Goal: Information Seeking & Learning: Learn about a topic

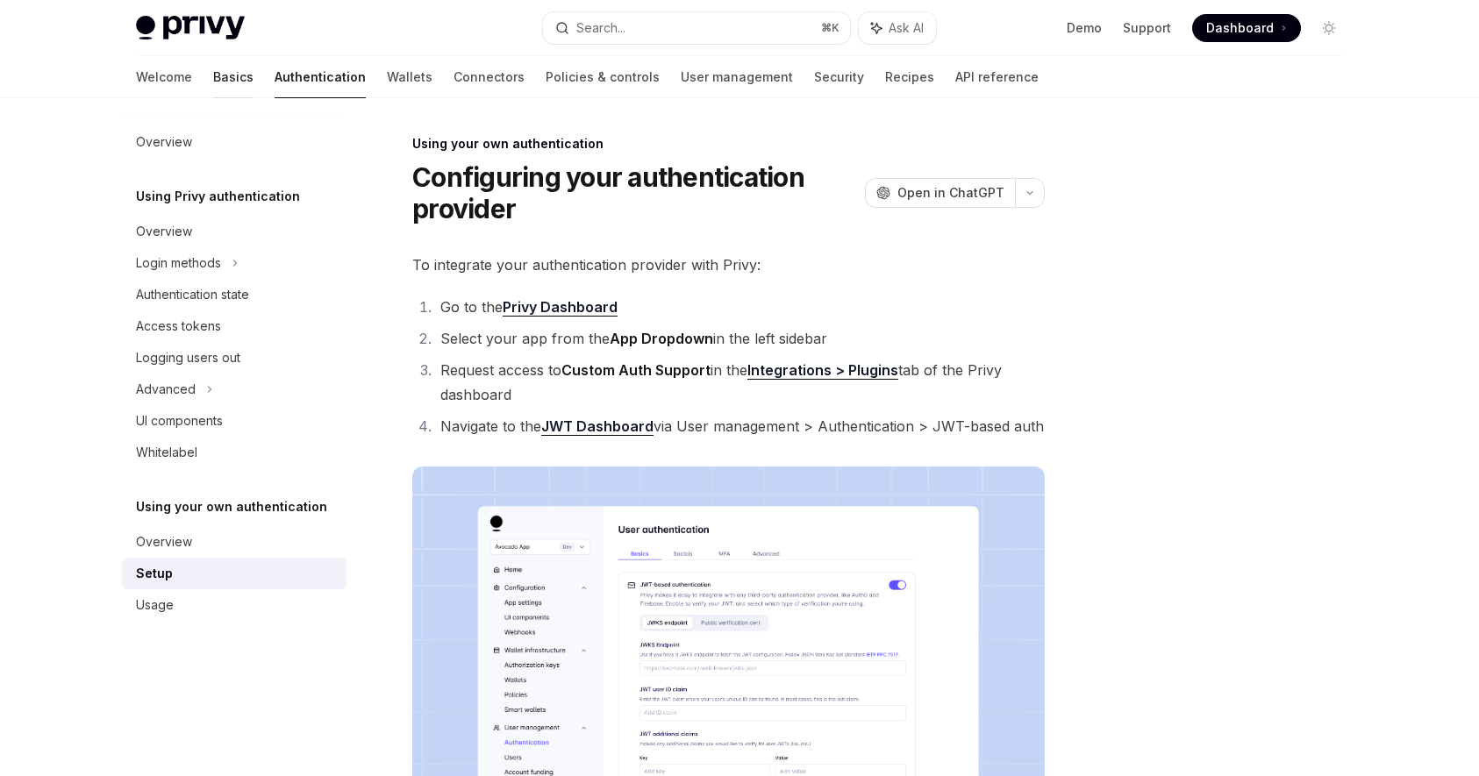
click at [213, 88] on link "Basics" at bounding box center [233, 77] width 40 height 42
type textarea "*"
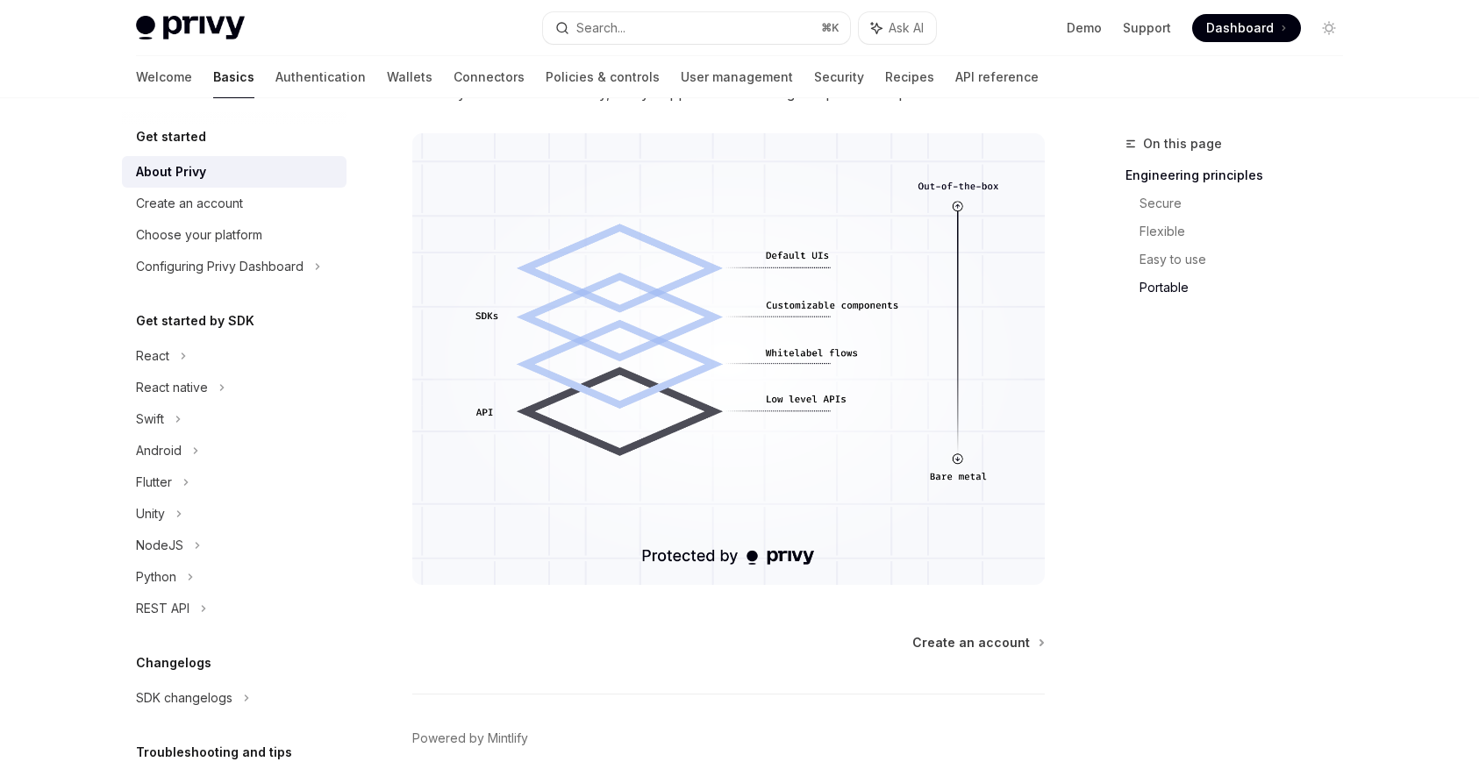
scroll to position [1440, 0]
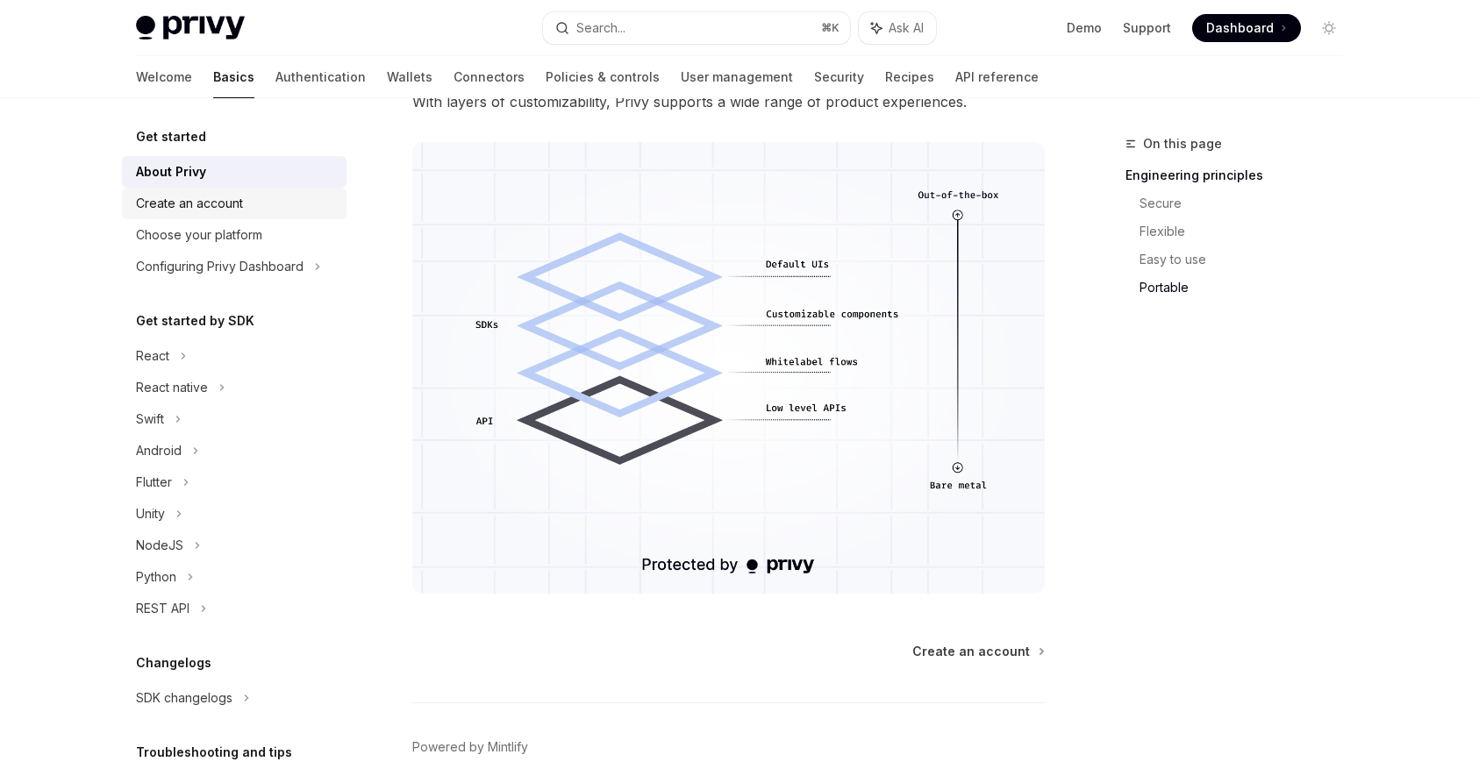
click at [241, 210] on div "Create an account" at bounding box center [189, 203] width 107 height 21
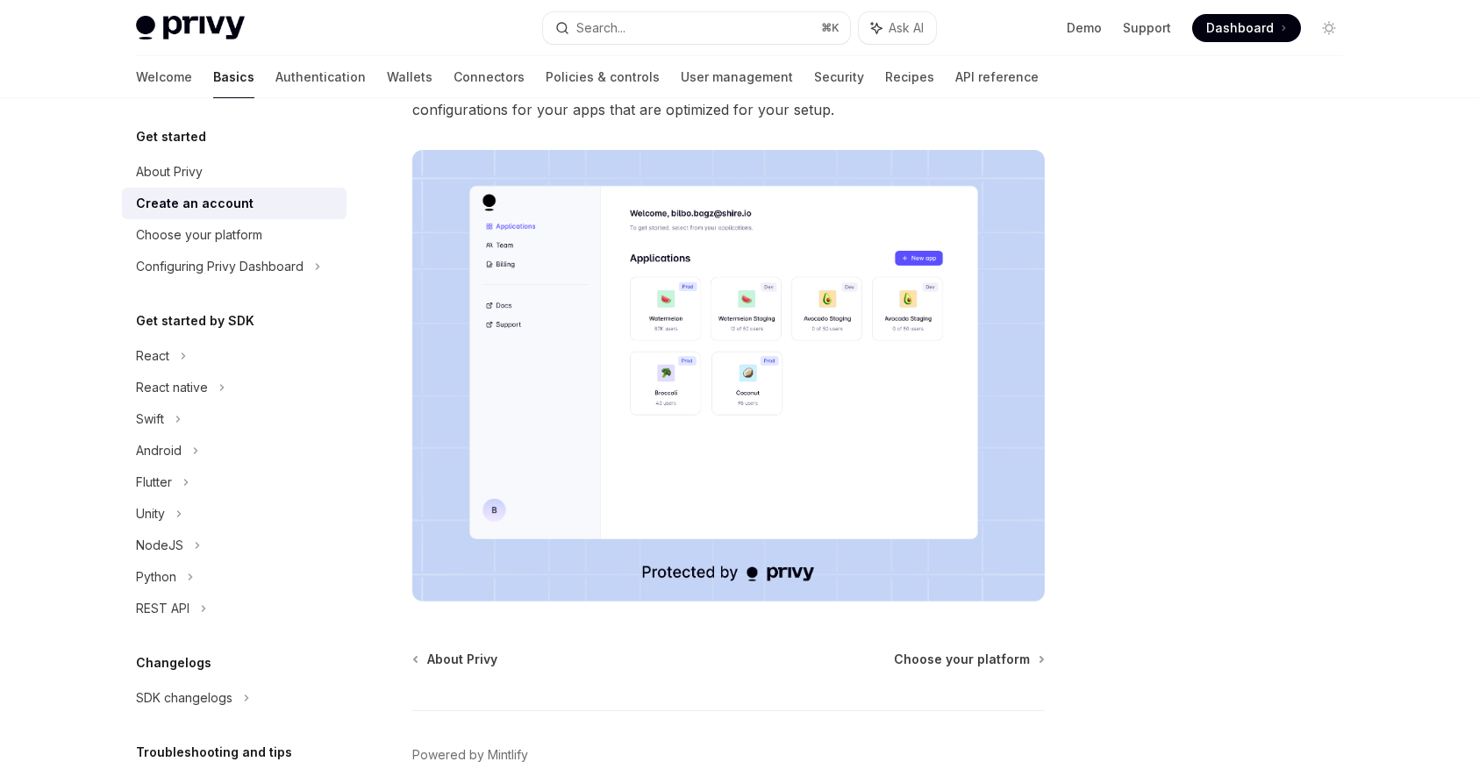
scroll to position [325, 0]
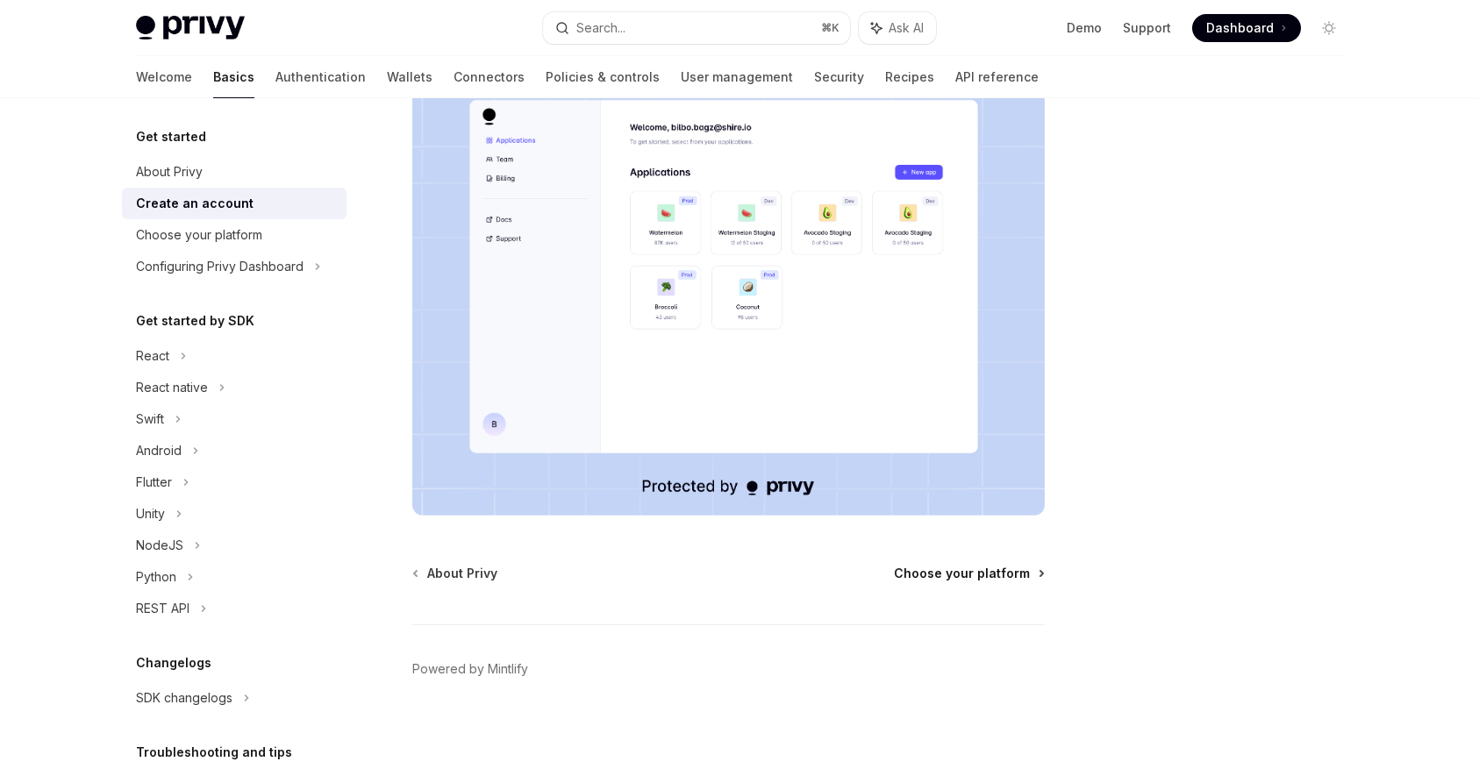
click at [1000, 577] on span "Choose your platform" at bounding box center [962, 574] width 136 height 18
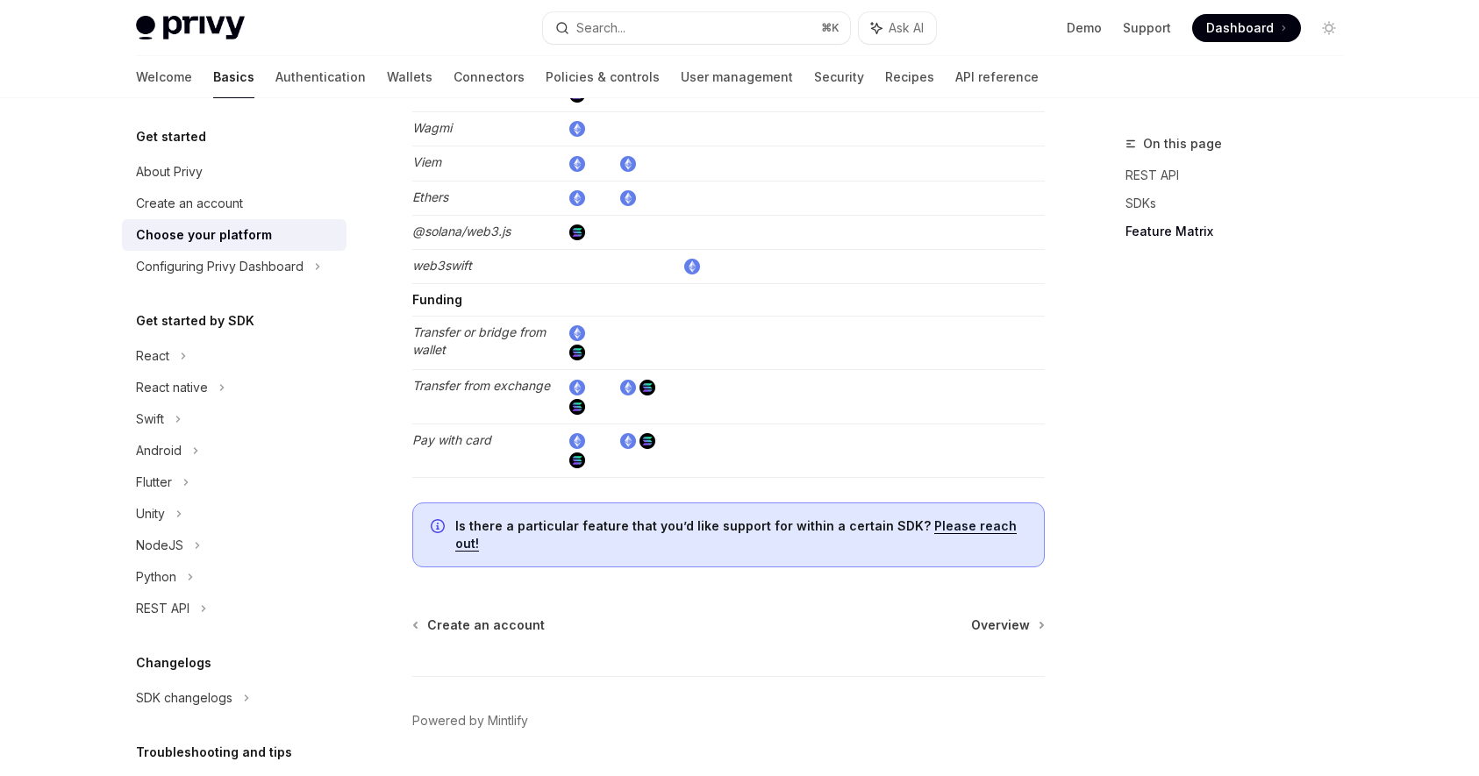
scroll to position [3243, 0]
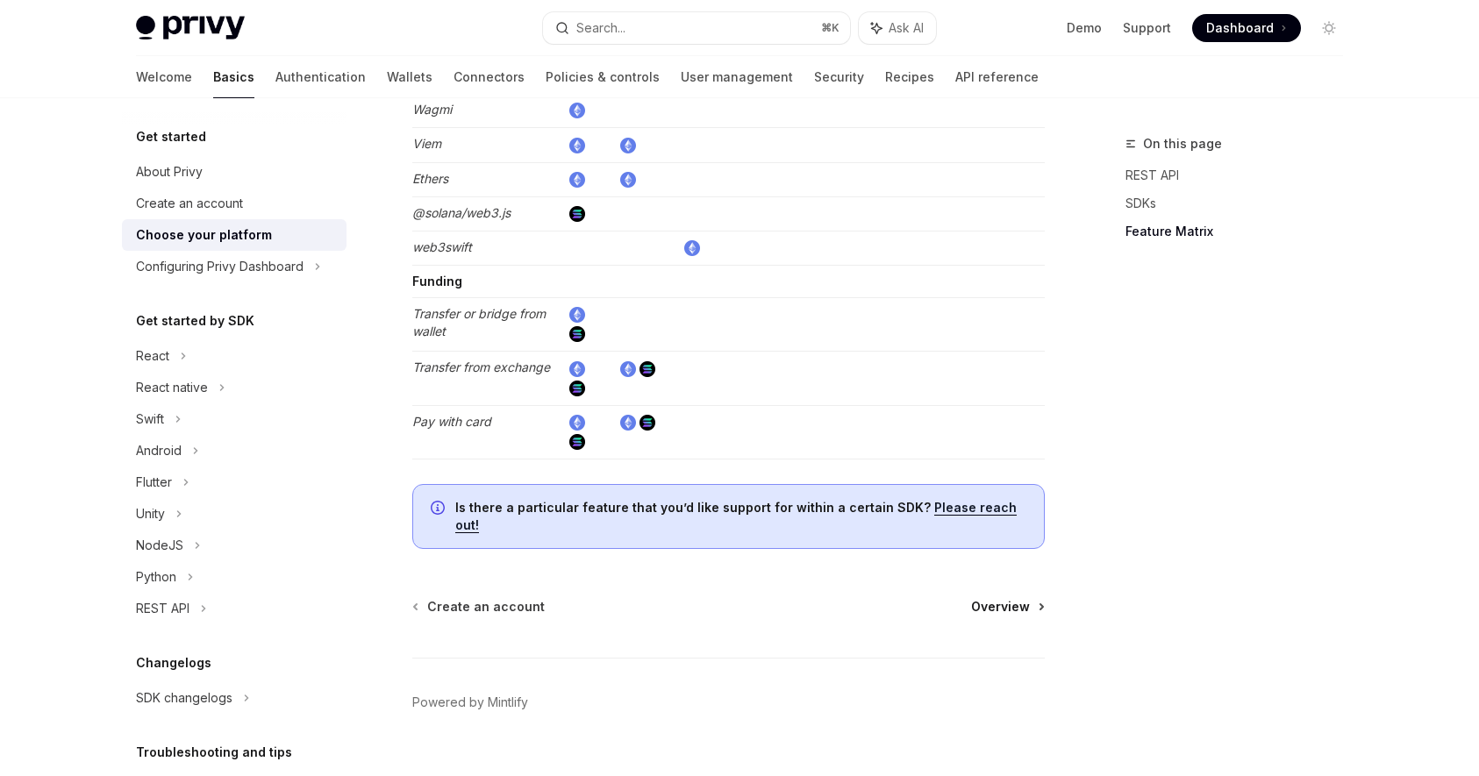
click at [1020, 598] on span "Overview" at bounding box center [1000, 607] width 59 height 18
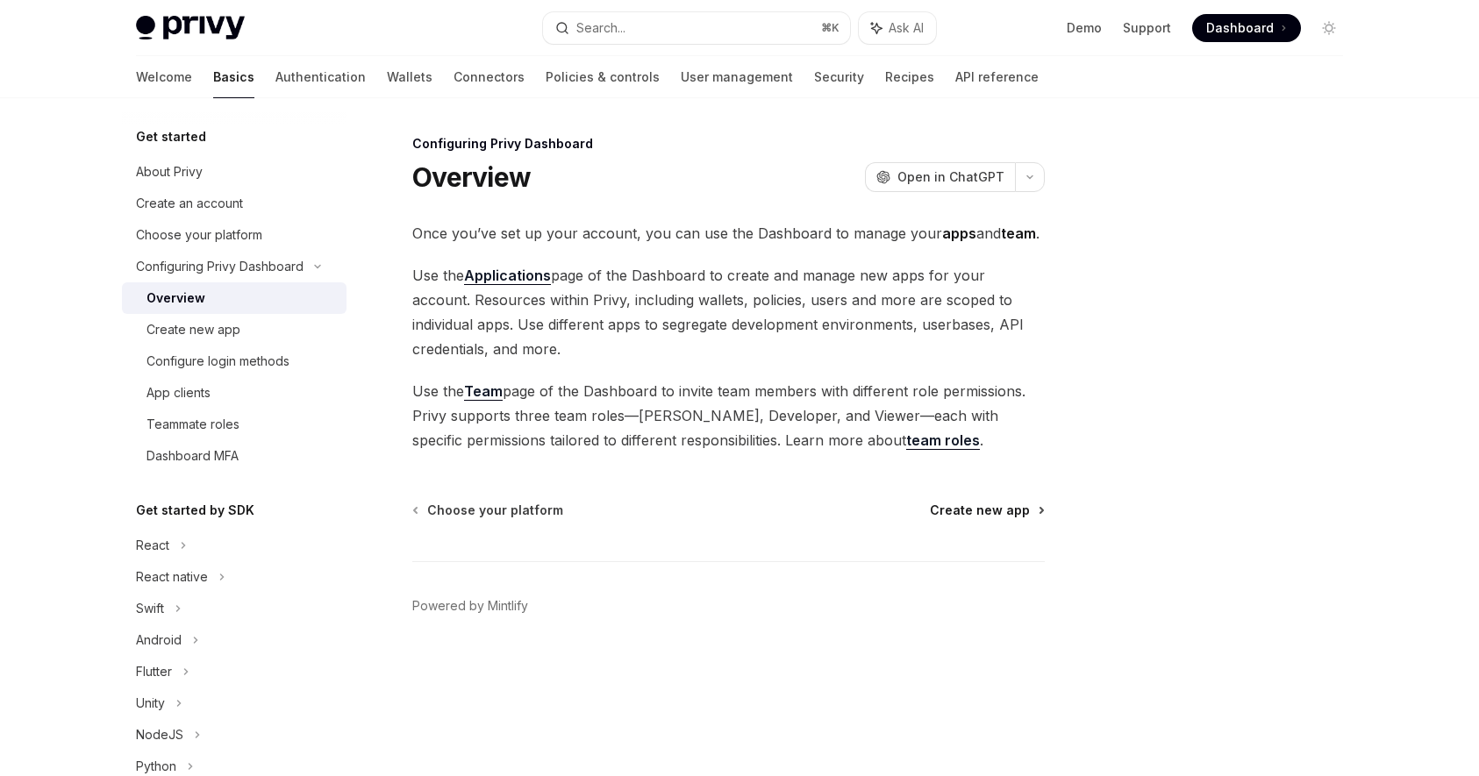
click at [1015, 517] on span "Create new app" at bounding box center [980, 511] width 100 height 18
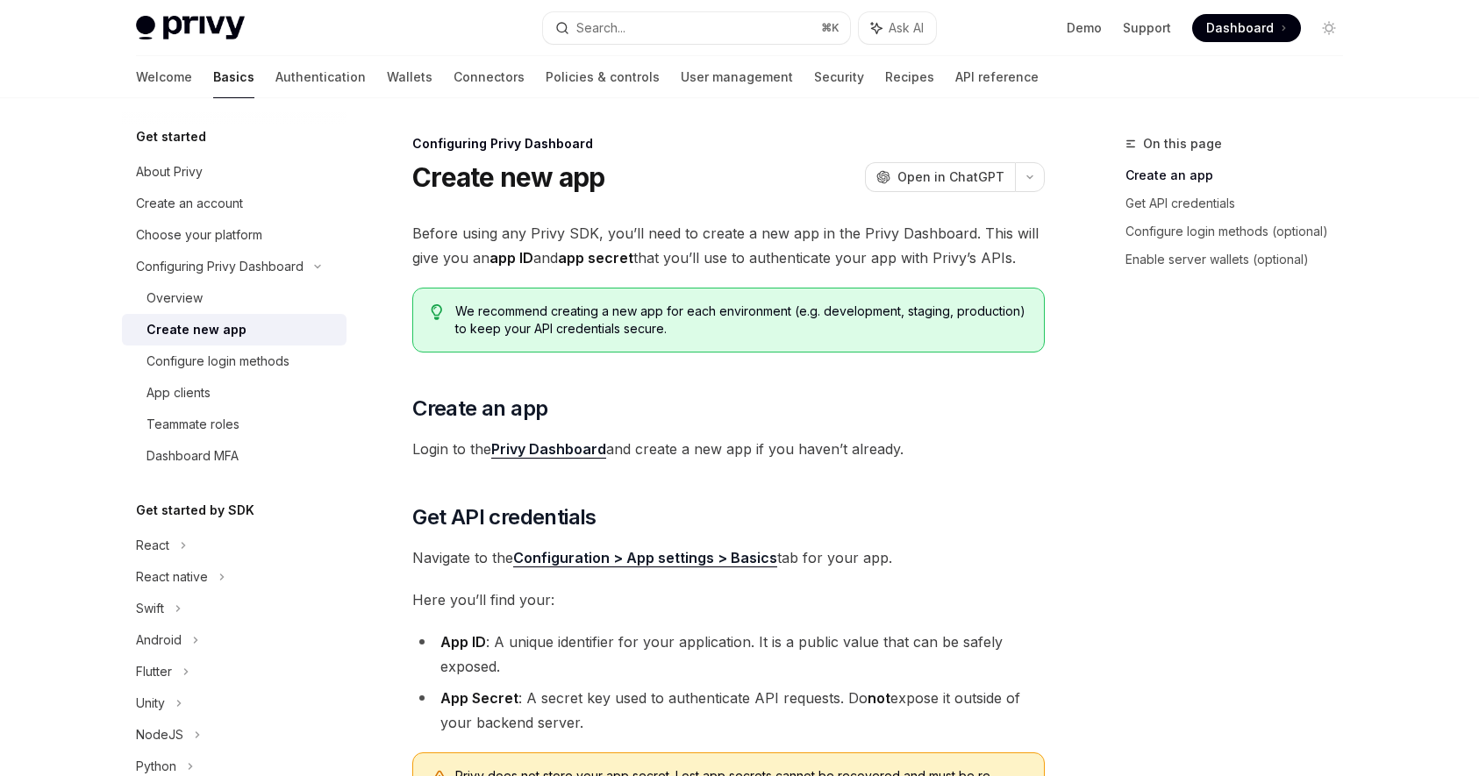
scroll to position [635, 0]
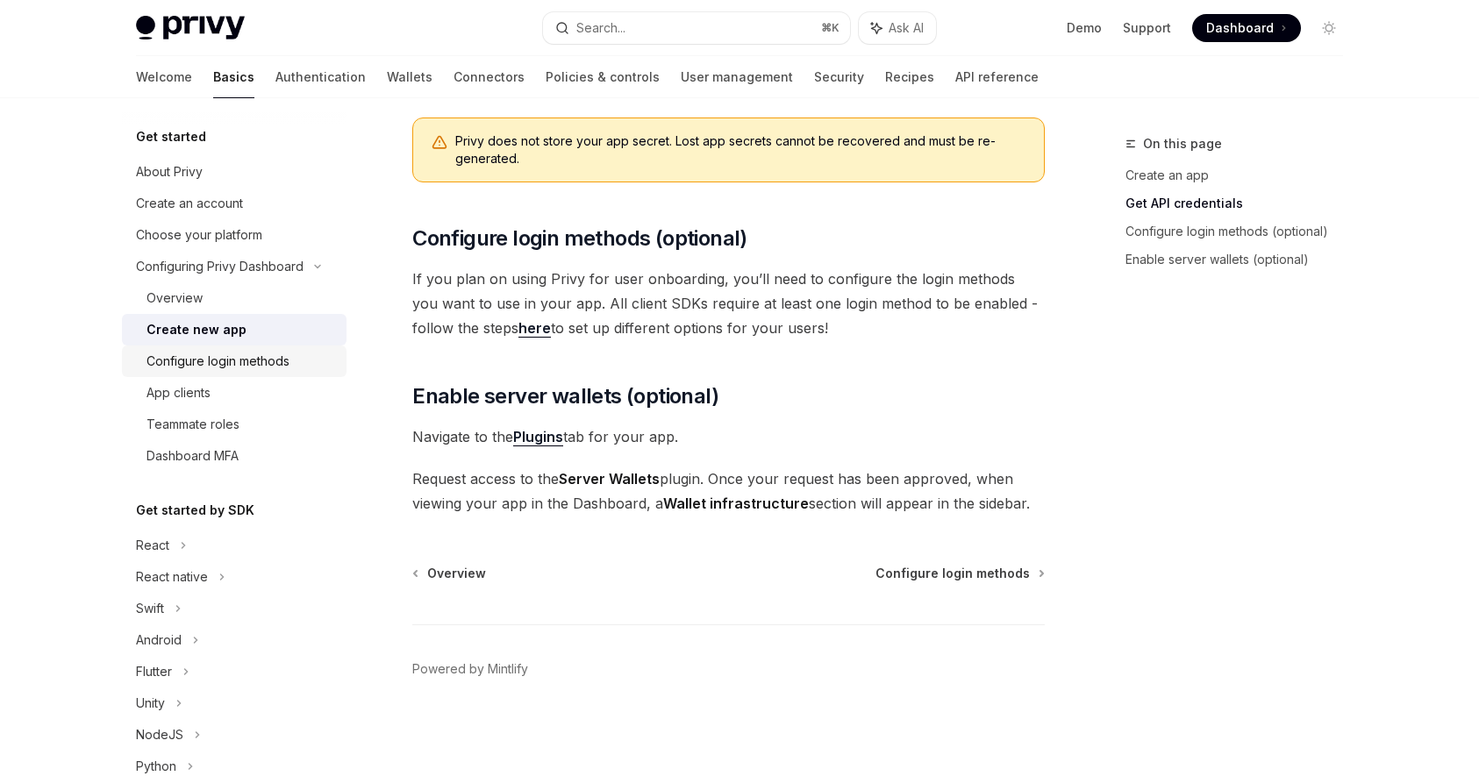
click at [214, 375] on link "Configure login methods" at bounding box center [234, 362] width 225 height 32
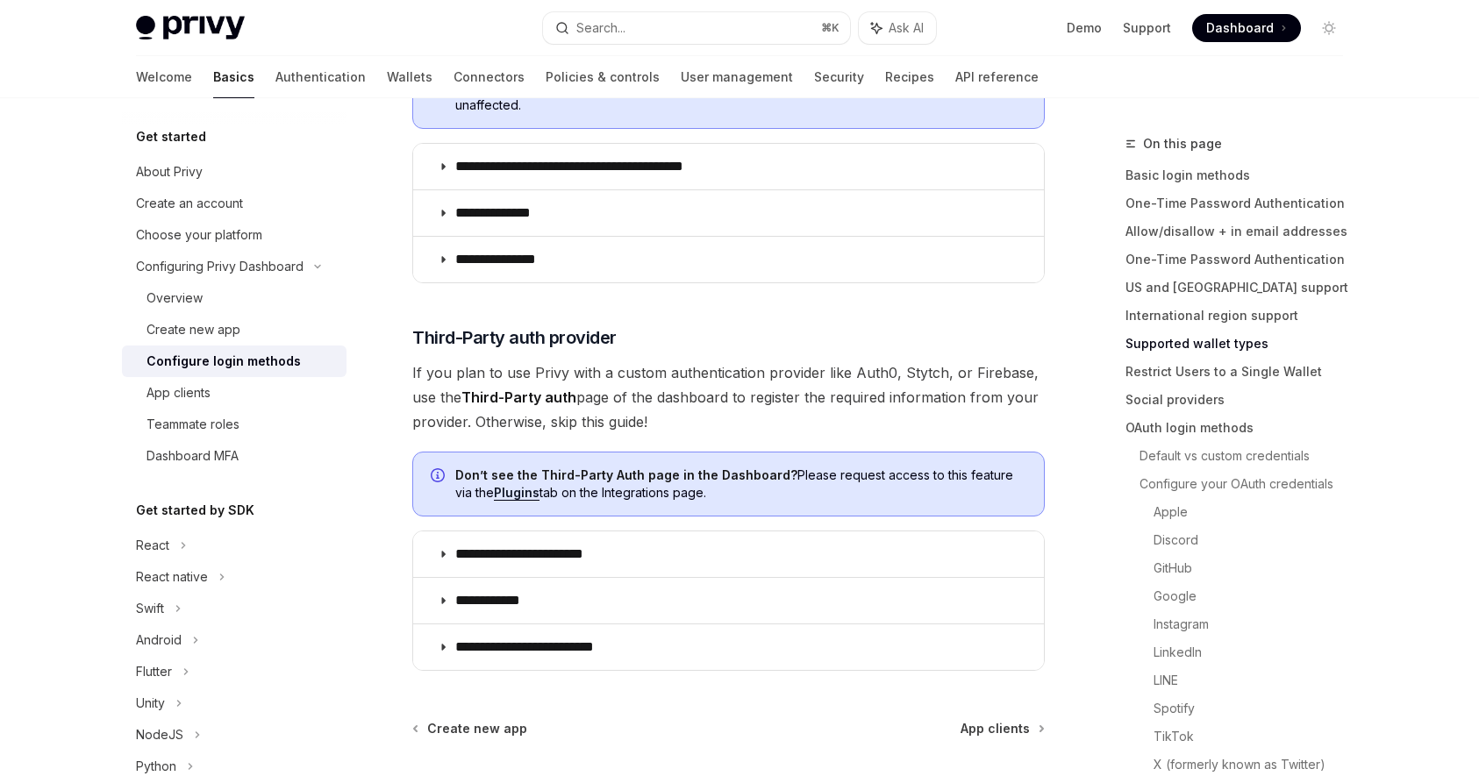
scroll to position [905, 0]
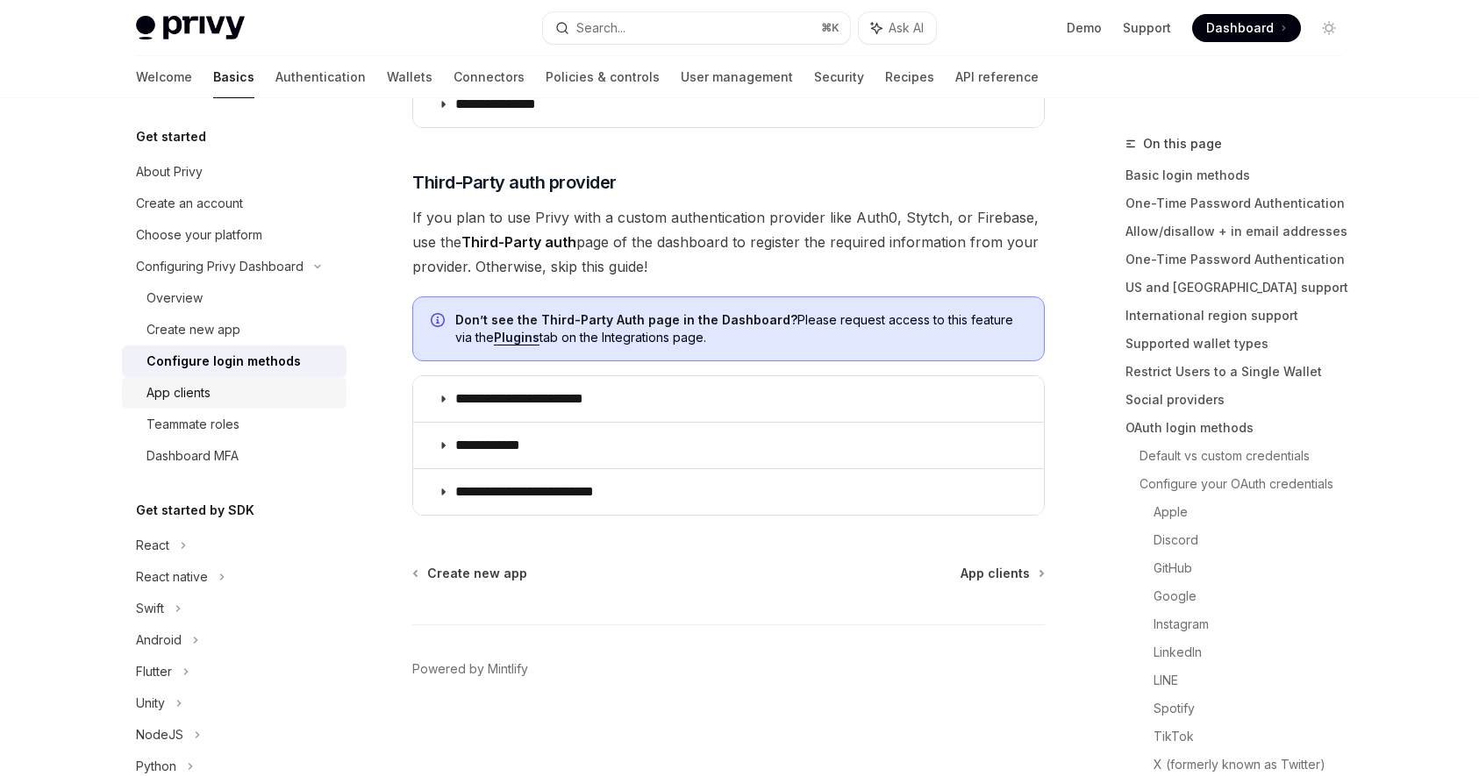
click at [250, 391] on div "App clients" at bounding box center [240, 392] width 189 height 21
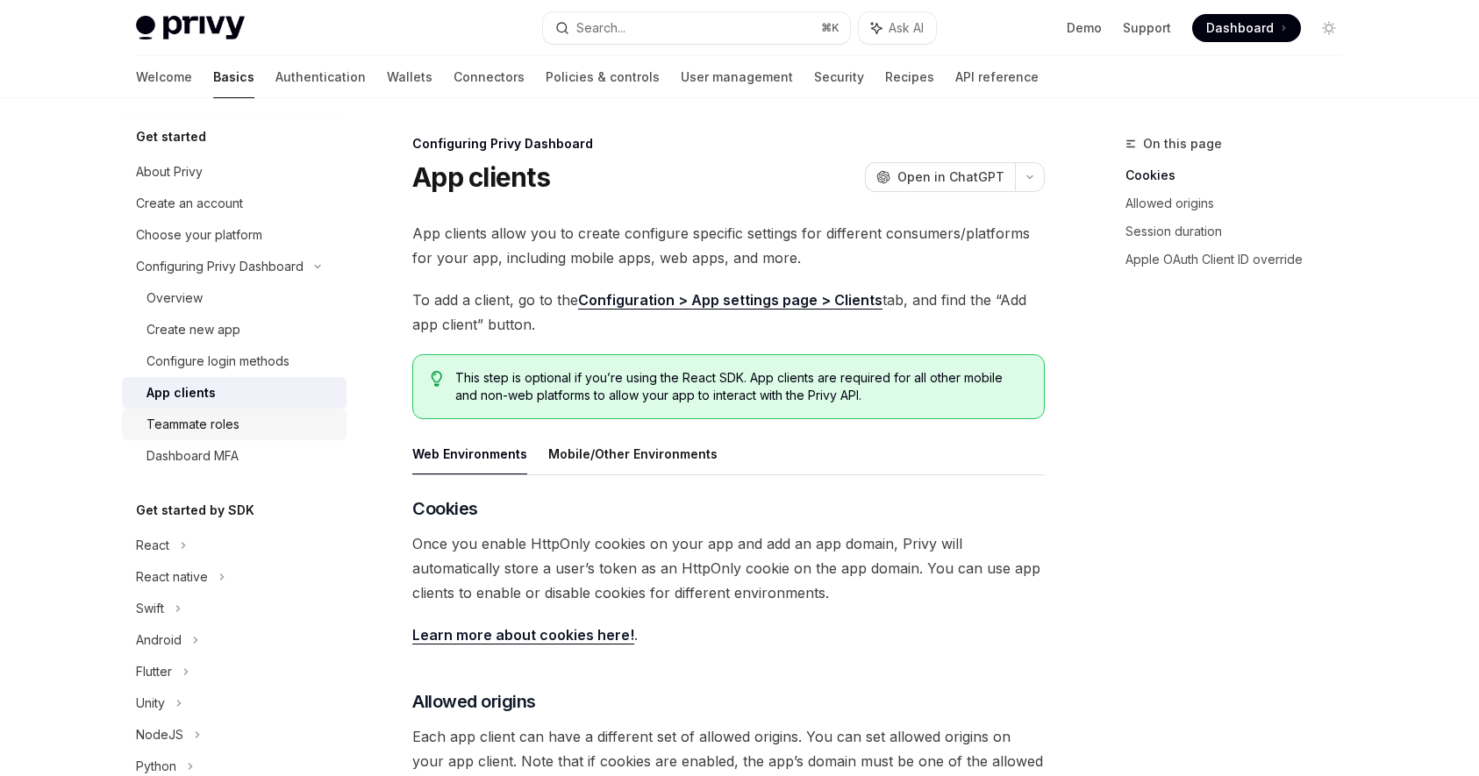
click at [207, 431] on div "Teammate roles" at bounding box center [192, 424] width 93 height 21
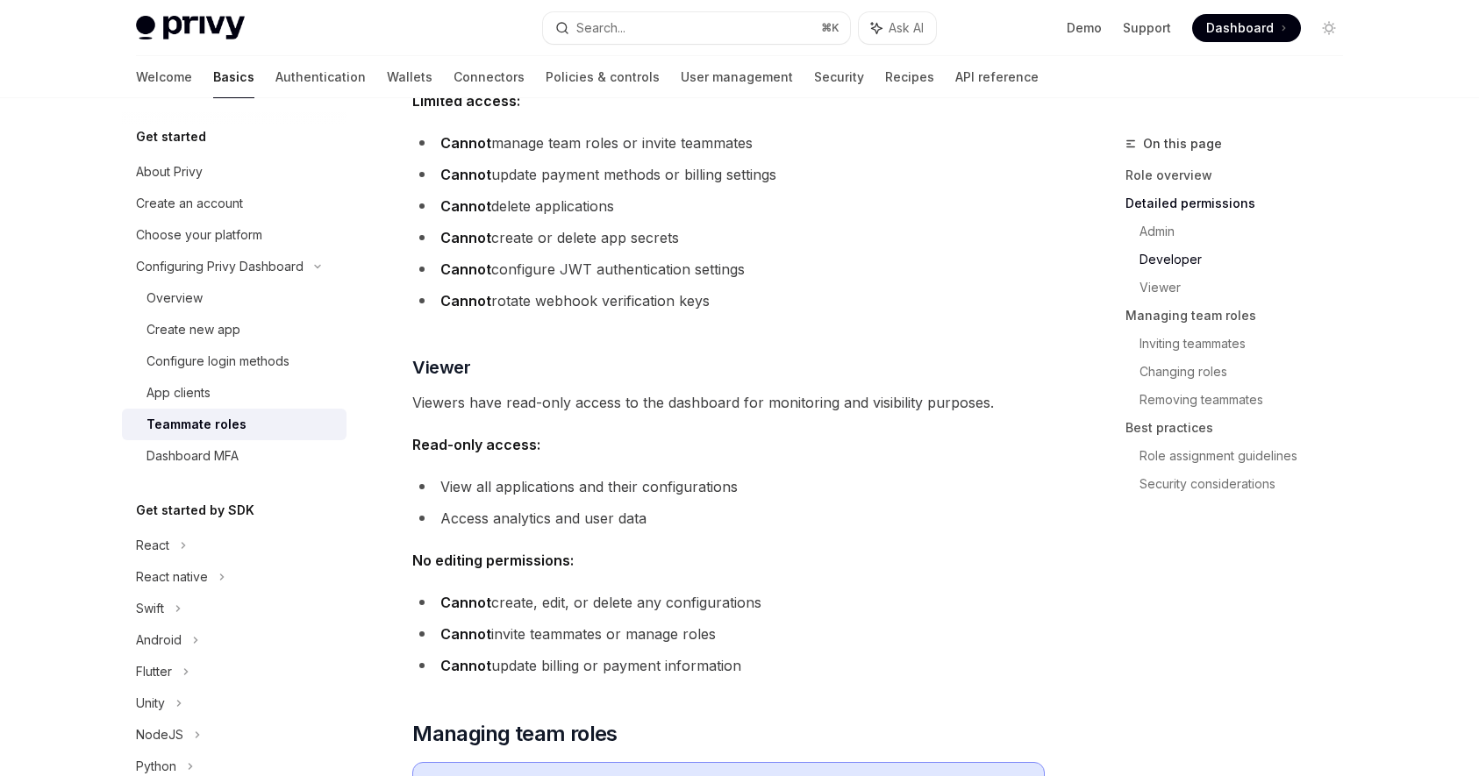
scroll to position [1466, 0]
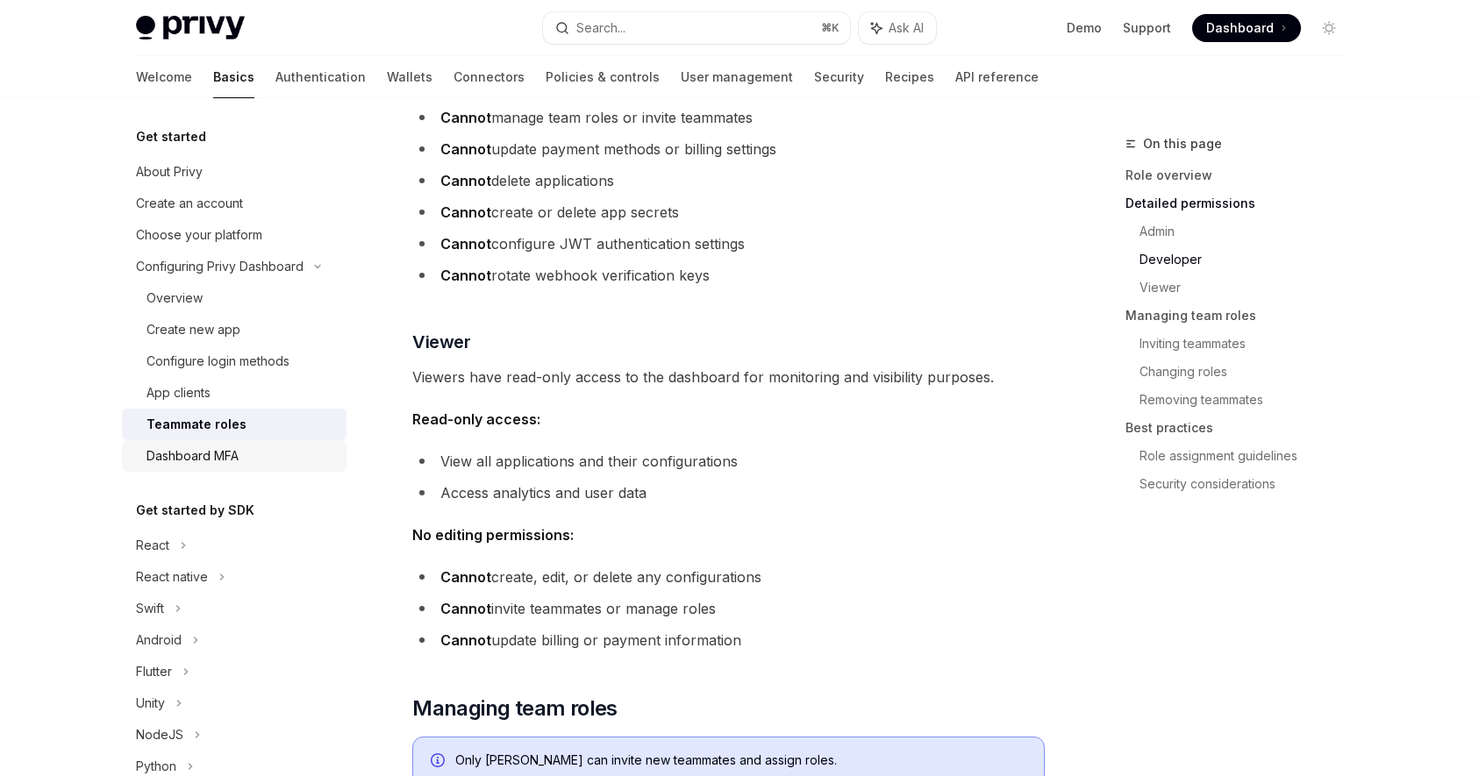
click at [228, 449] on div "Dashboard MFA" at bounding box center [192, 456] width 92 height 21
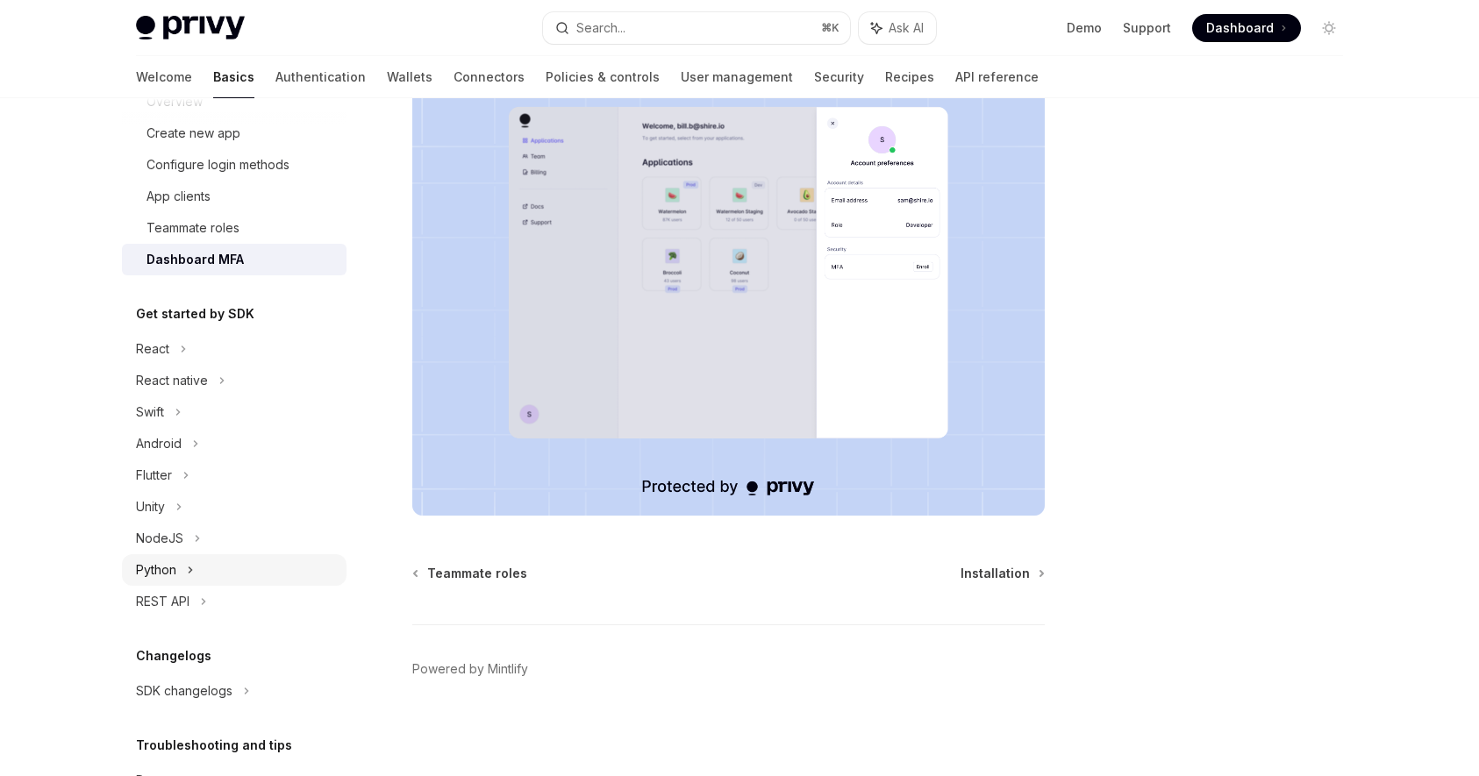
scroll to position [152, 0]
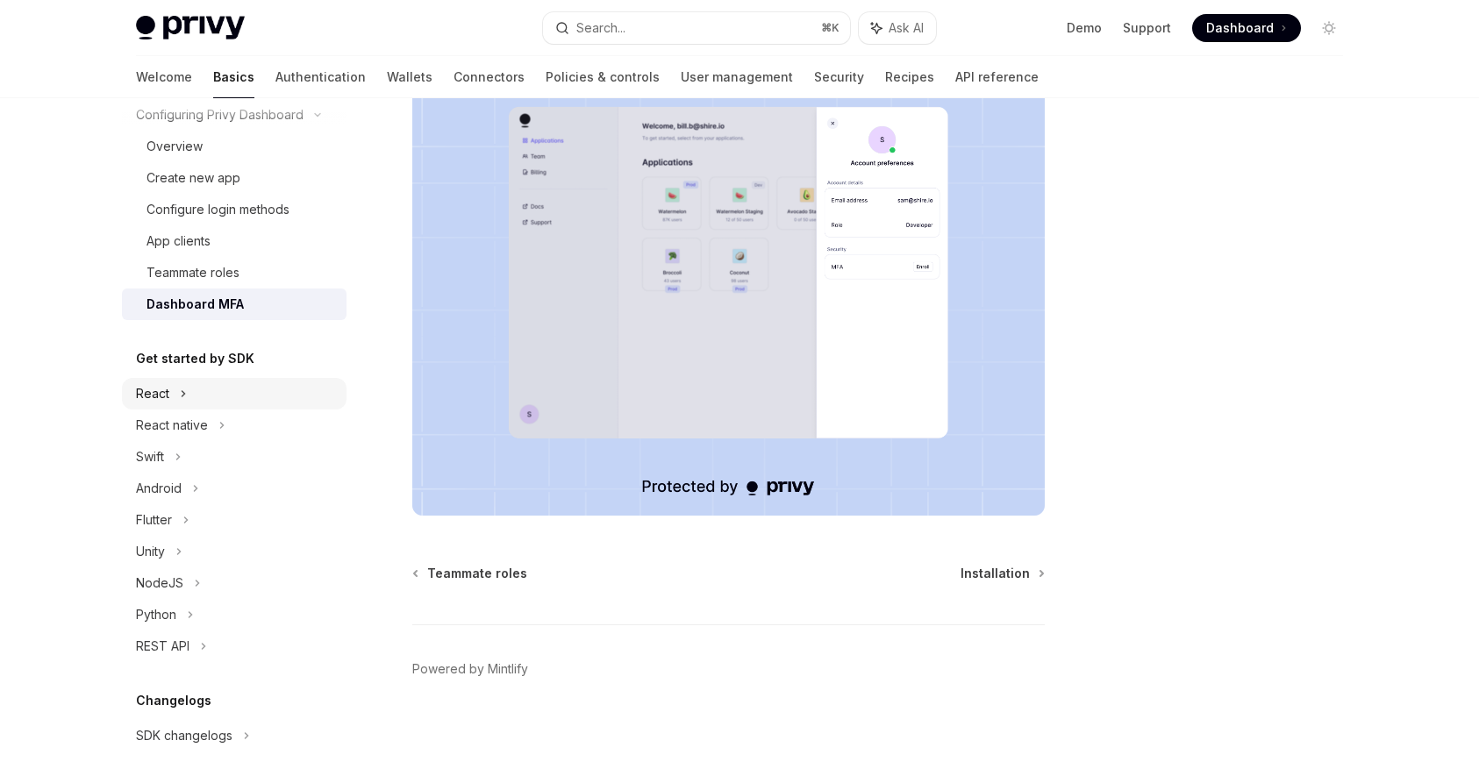
click at [184, 400] on icon at bounding box center [183, 393] width 7 height 21
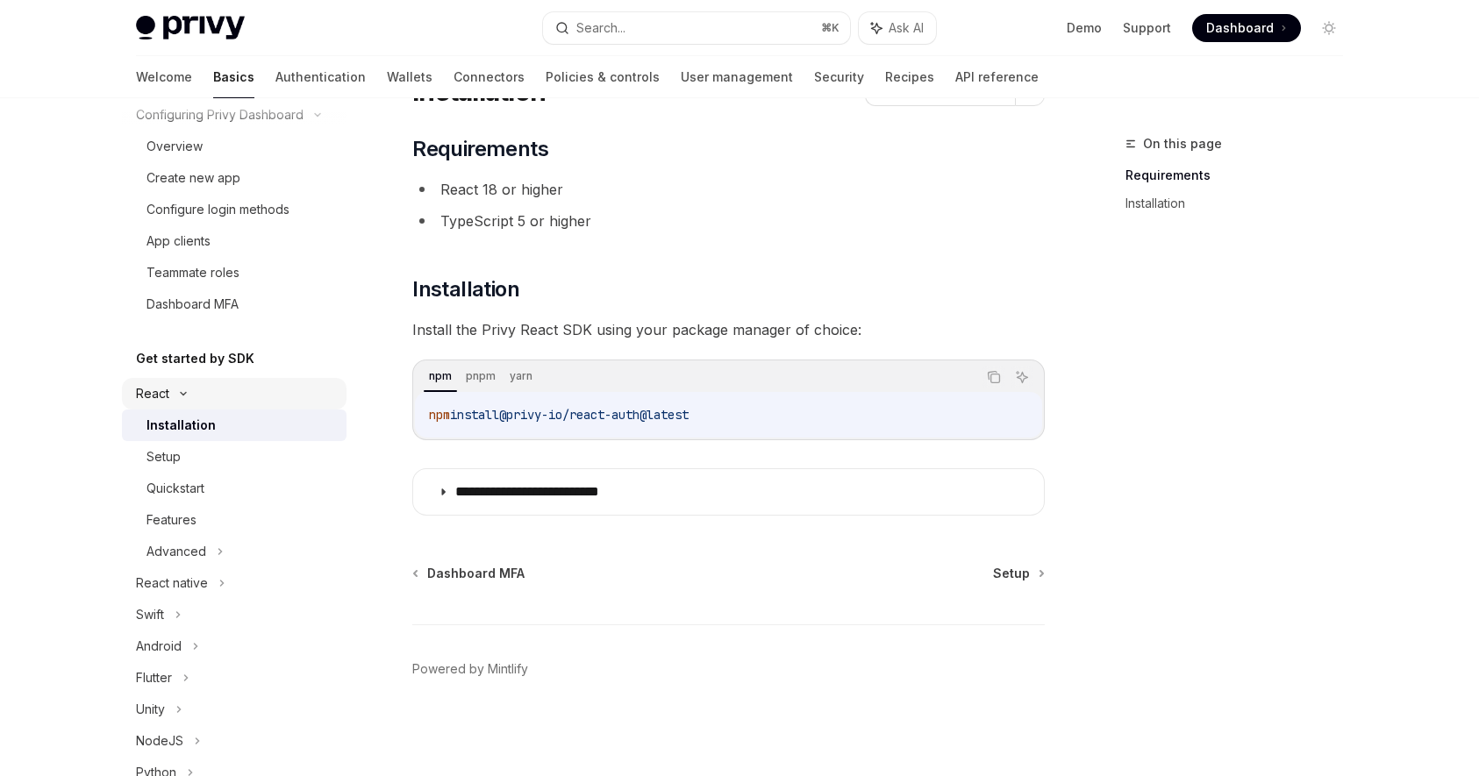
scroll to position [86, 0]
click at [251, 481] on div "Quickstart" at bounding box center [240, 488] width 189 height 21
type textarea "*"
